Goal: Information Seeking & Learning: Check status

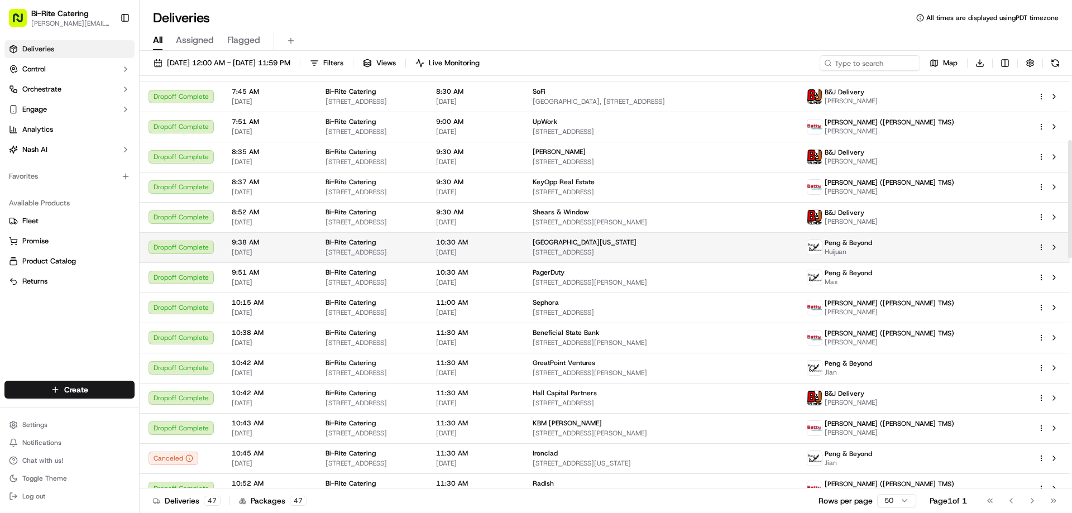
scroll to position [391, 0]
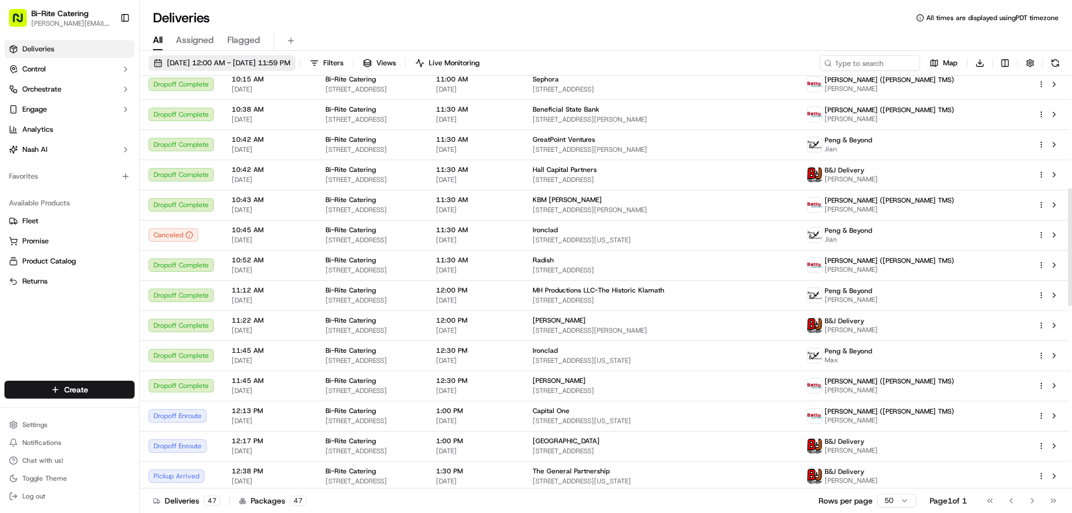
click at [267, 66] on span "[DATE] 12:00 AM - [DATE] 11:59 PM" at bounding box center [228, 63] width 123 height 10
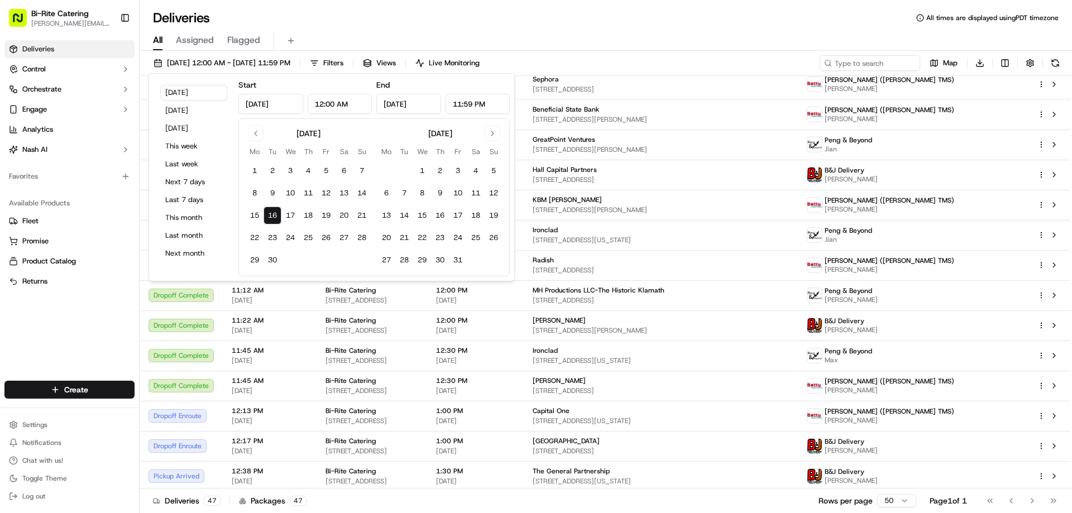
click at [676, 36] on div "All Assigned Flagged" at bounding box center [606, 41] width 932 height 20
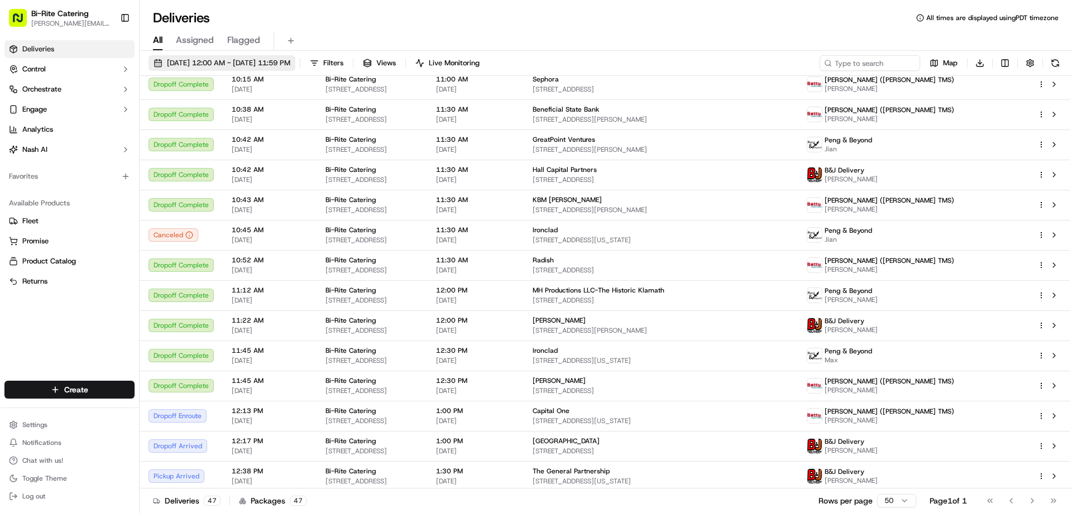
click at [260, 63] on span "[DATE] 12:00 AM - [DATE] 11:59 PM" at bounding box center [228, 63] width 123 height 10
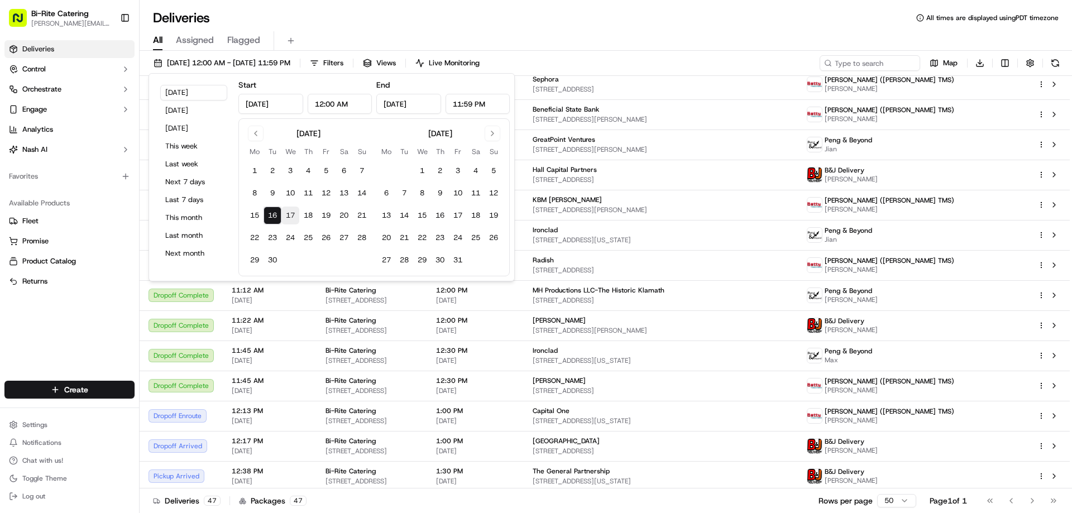
click at [291, 220] on button "17" at bounding box center [290, 216] width 18 height 18
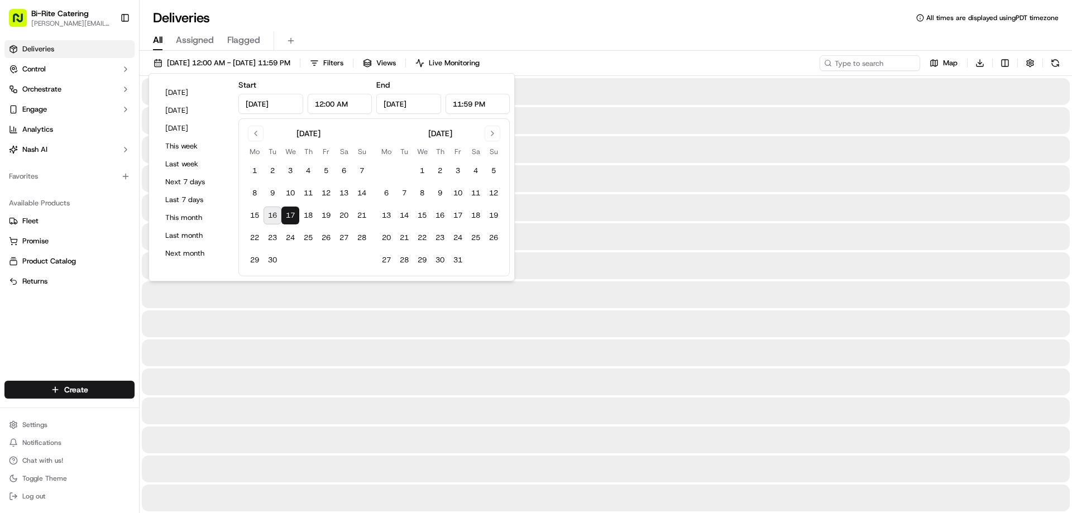
type input "[DATE]"
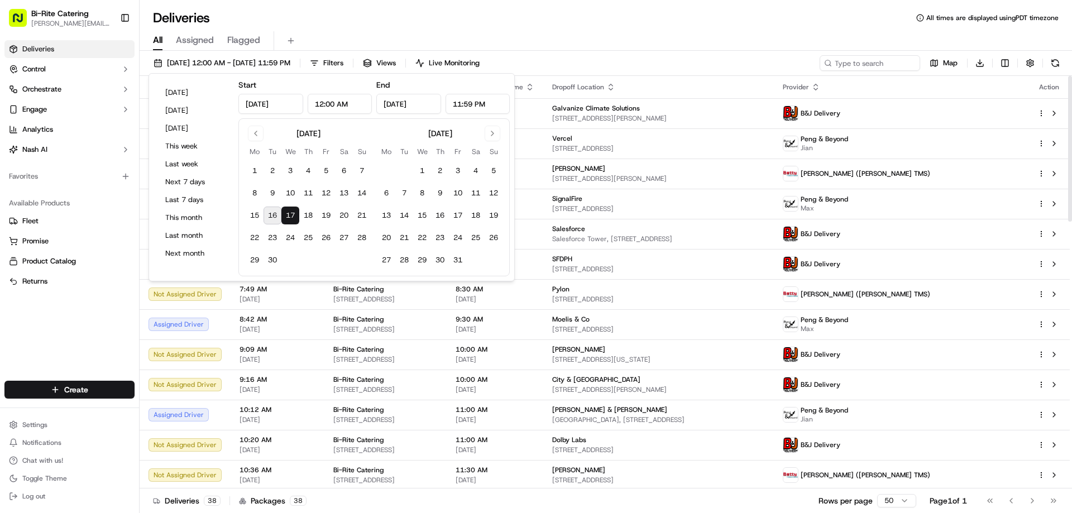
click at [675, 25] on div "Deliveries All times are displayed using PDT timezone" at bounding box center [606, 18] width 932 height 18
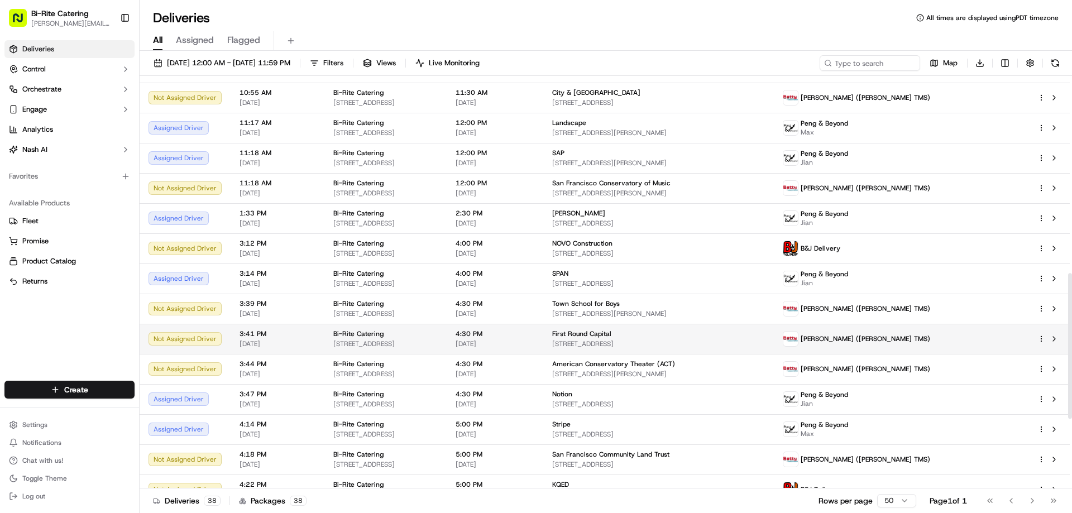
scroll to position [726, 0]
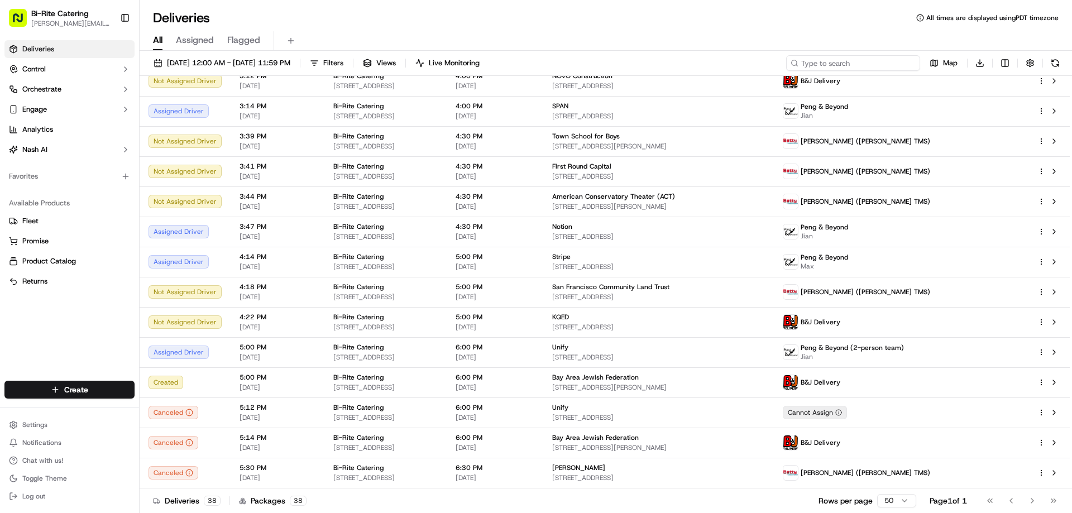
click at [873, 66] on input at bounding box center [853, 63] width 134 height 16
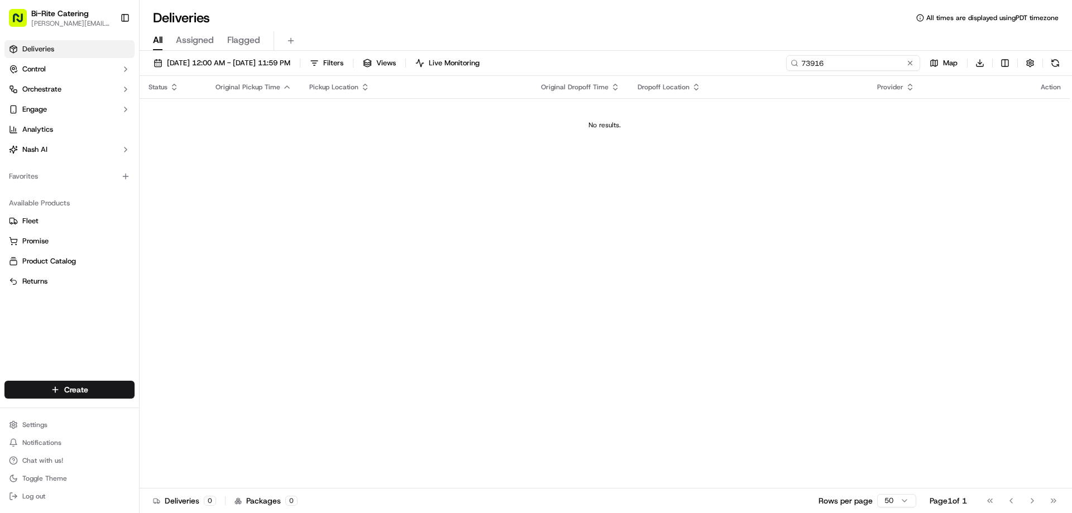
type input "73916"
click at [854, 61] on input "73916" at bounding box center [853, 63] width 134 height 16
click at [861, 60] on input "73916" at bounding box center [853, 63] width 134 height 16
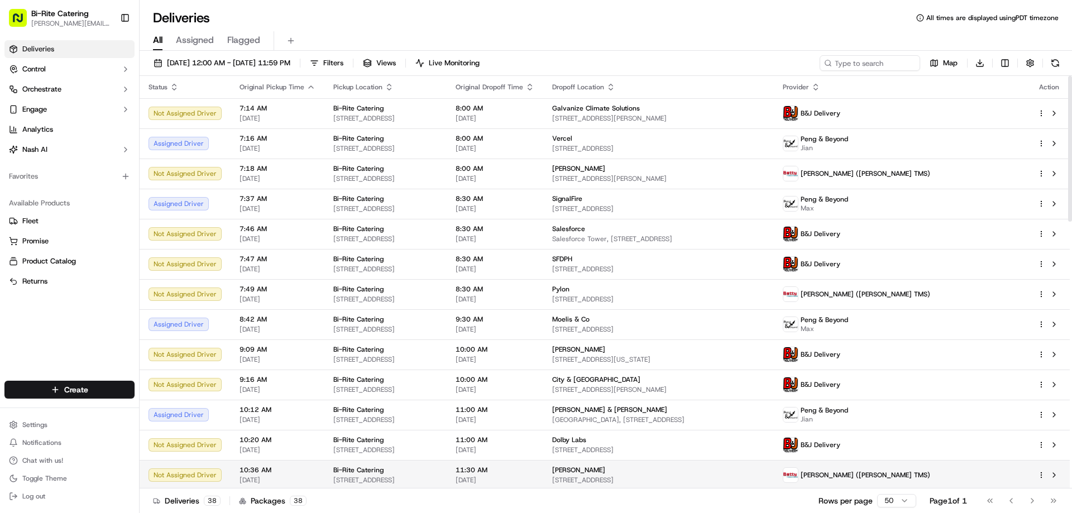
click at [185, 466] on td "Not Assigned Driver" at bounding box center [185, 475] width 91 height 30
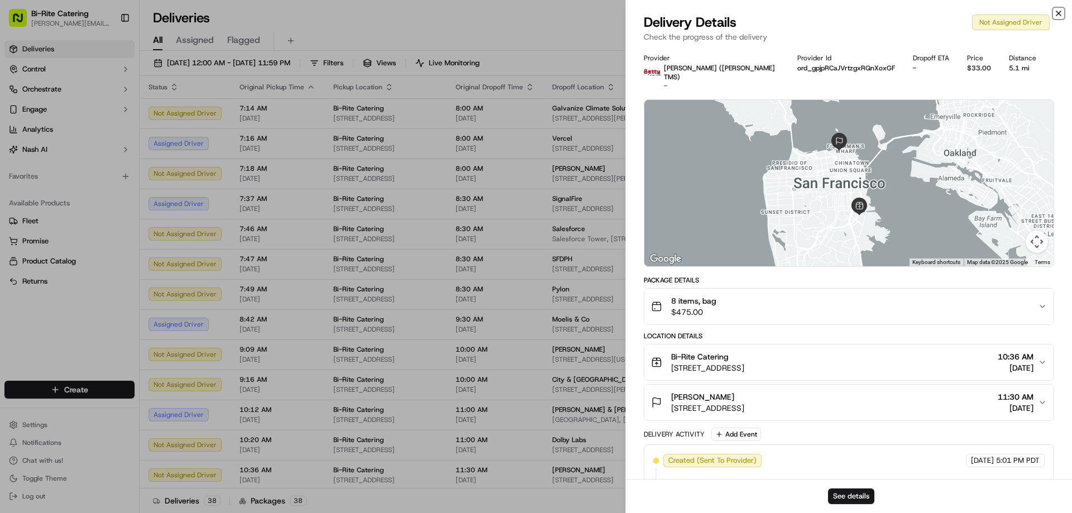
click at [1056, 13] on icon "button" at bounding box center [1058, 13] width 9 height 9
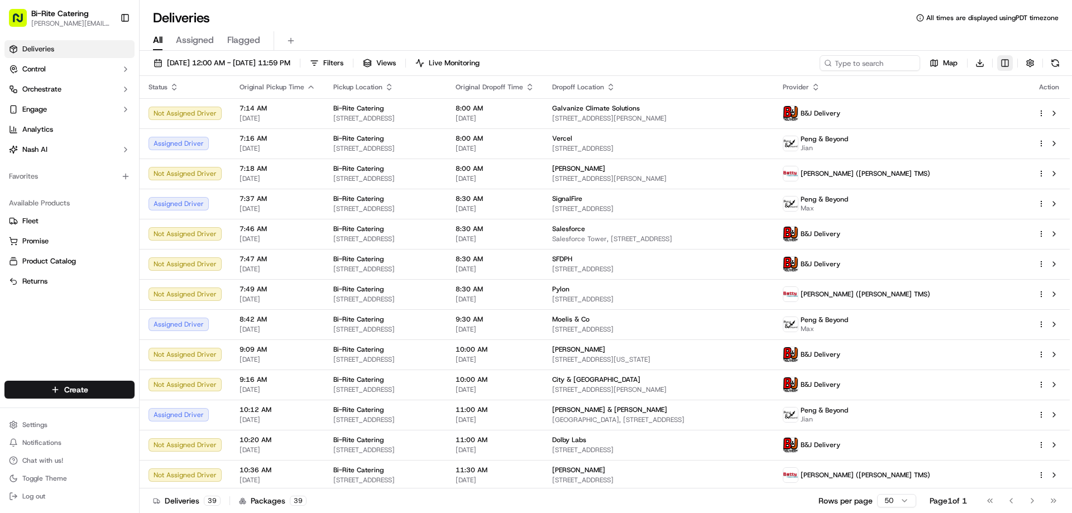
click at [1008, 65] on html "Bi-Rite Catering [PERSON_NAME][EMAIL_ADDRESS][PERSON_NAME][DOMAIN_NAME] Toggle …" at bounding box center [536, 256] width 1072 height 513
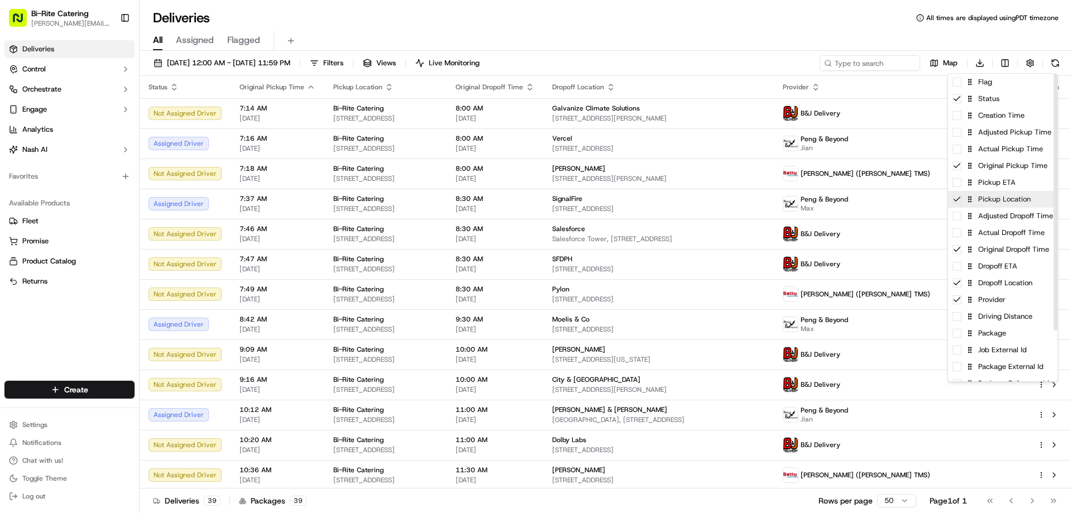
click at [957, 203] on icon at bounding box center [956, 199] width 9 height 9
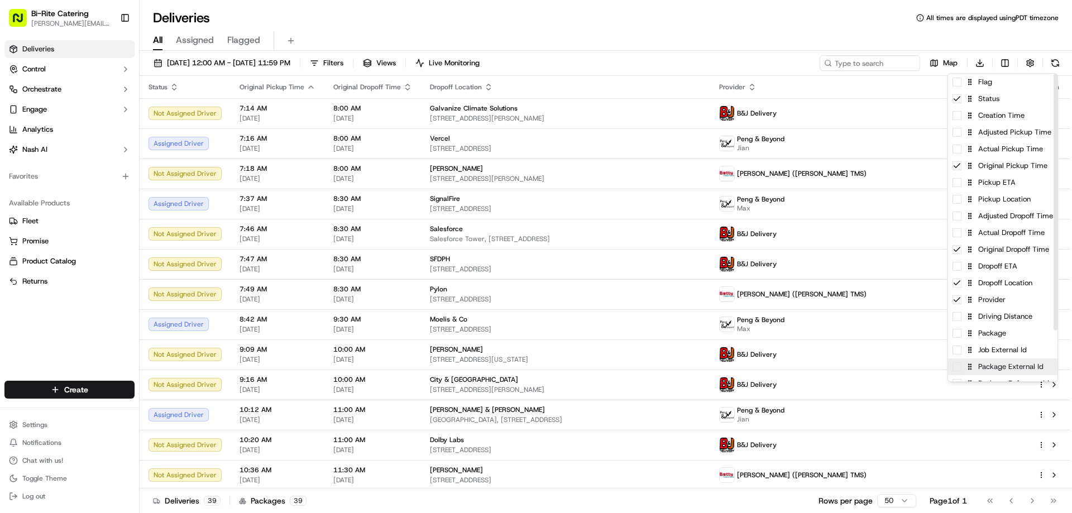
click at [999, 372] on div "Package External Id" at bounding box center [1002, 366] width 109 height 17
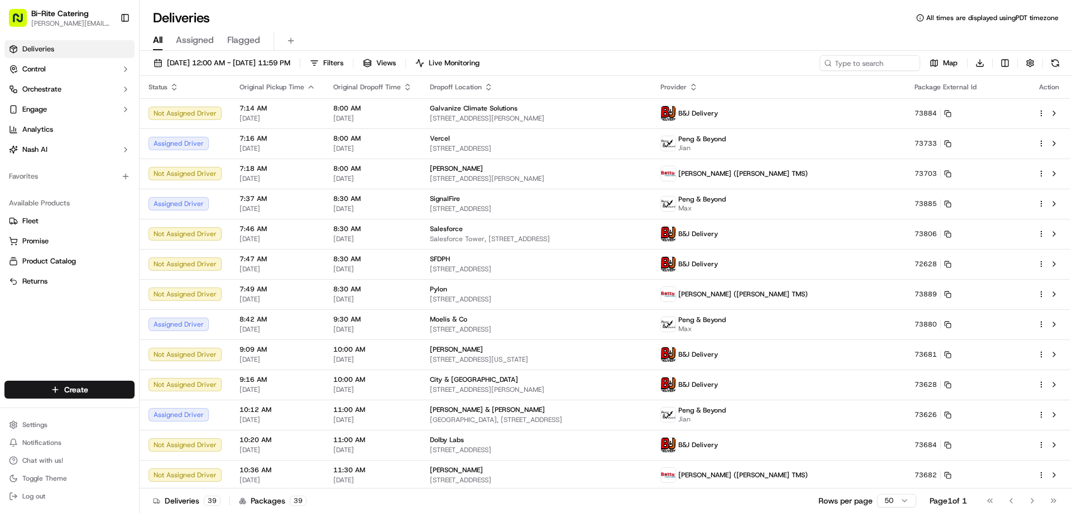
click at [718, 44] on html "Bi-Rite Catering [PERSON_NAME][EMAIL_ADDRESS][PERSON_NAME][DOMAIN_NAME] Toggle …" at bounding box center [536, 256] width 1072 height 513
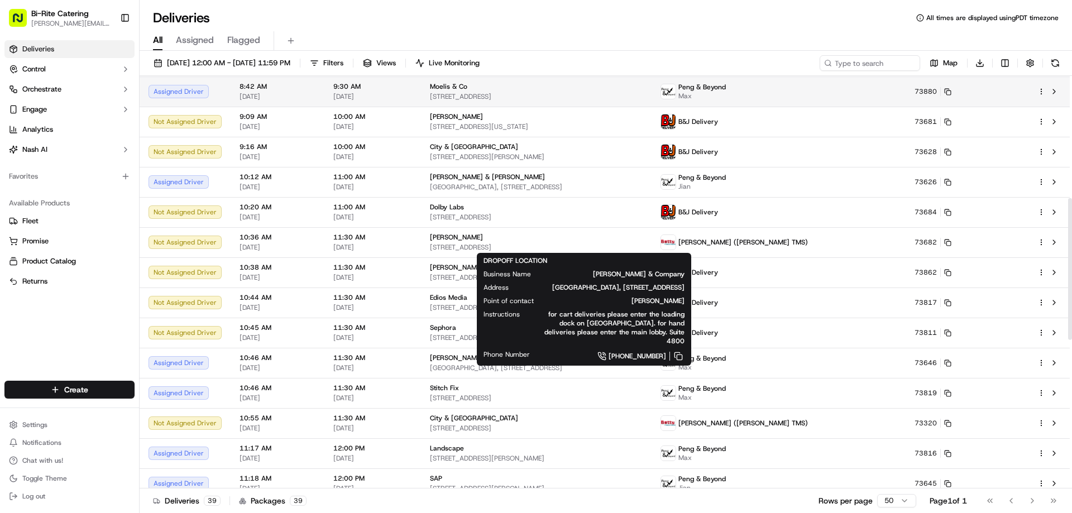
scroll to position [112, 0]
